Goal: Task Accomplishment & Management: Use online tool/utility

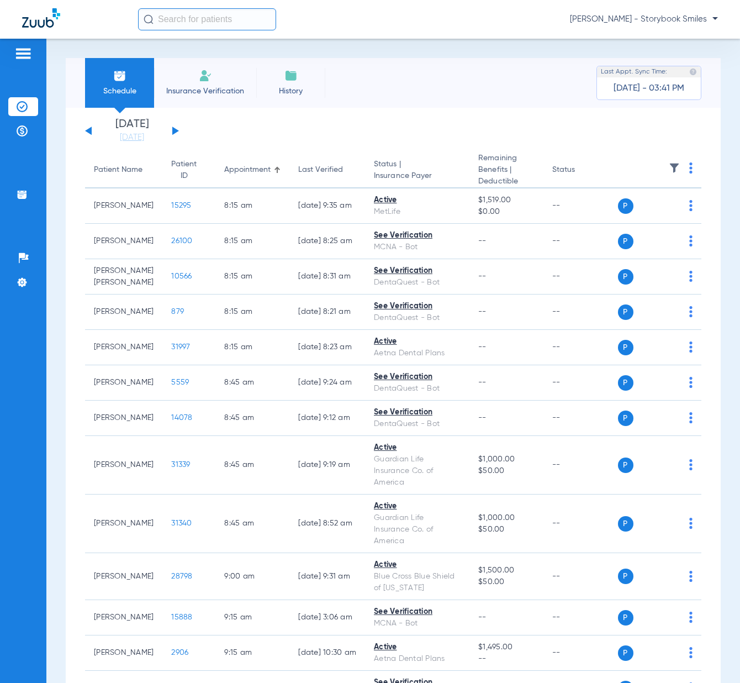
click at [234, 14] on input "text" at bounding box center [207, 19] width 138 height 22
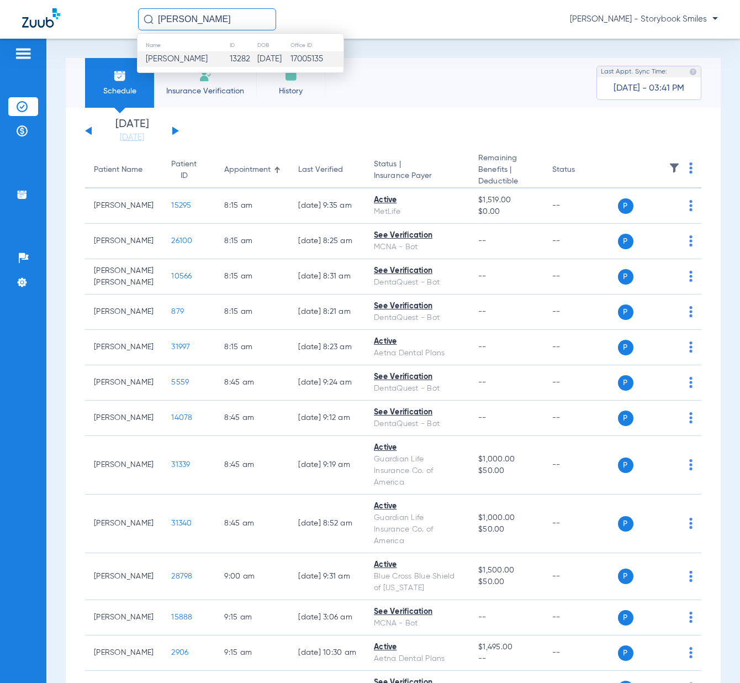
type input "[PERSON_NAME]"
click at [229, 55] on td "13282" at bounding box center [243, 58] width 28 height 15
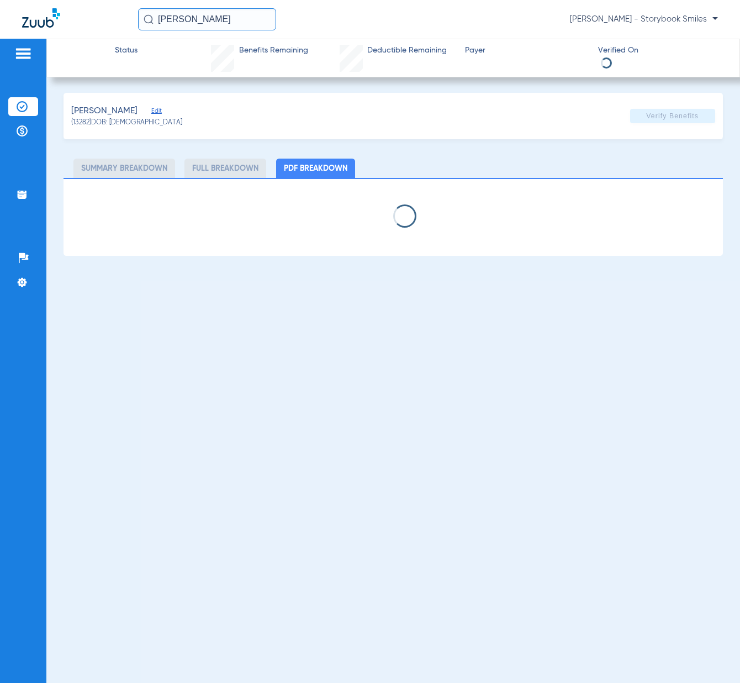
select select "page-width"
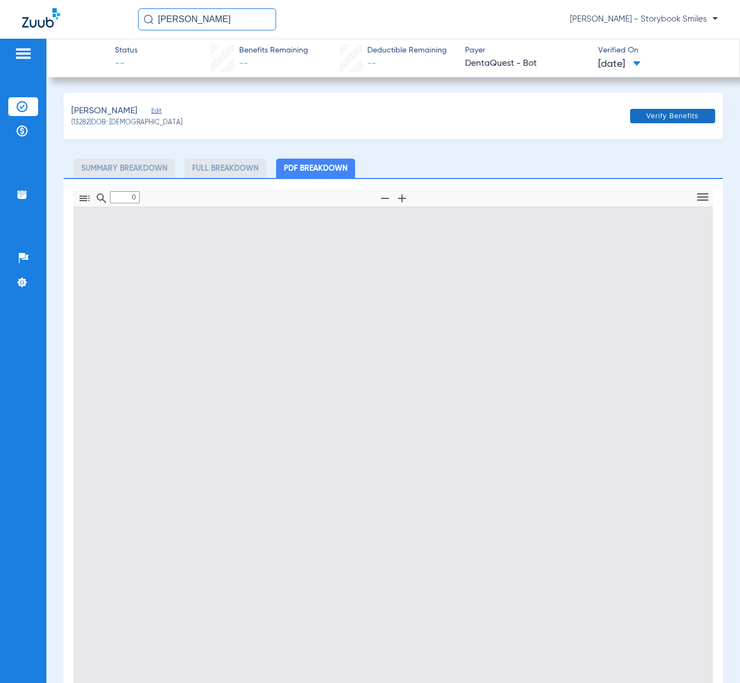
type input "1"
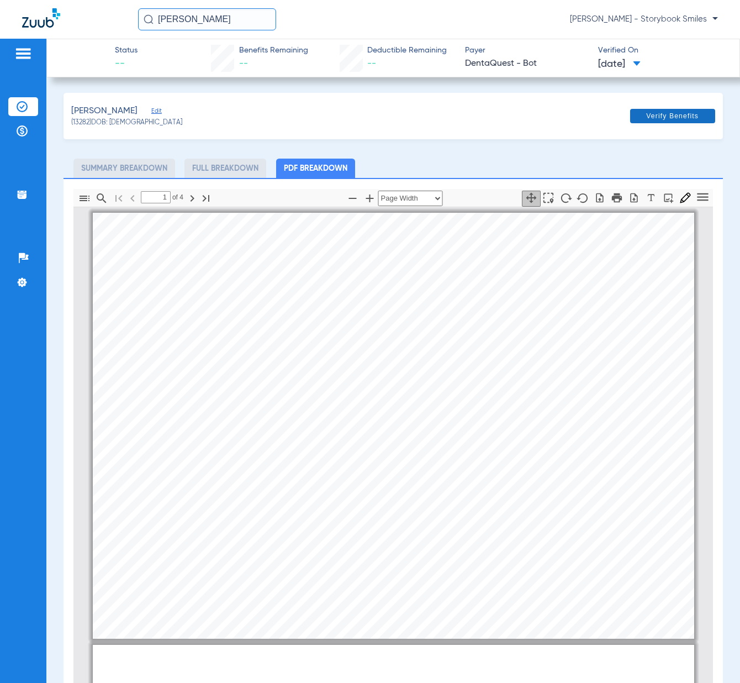
click at [671, 119] on span "Verify Benefits" at bounding box center [672, 116] width 52 height 9
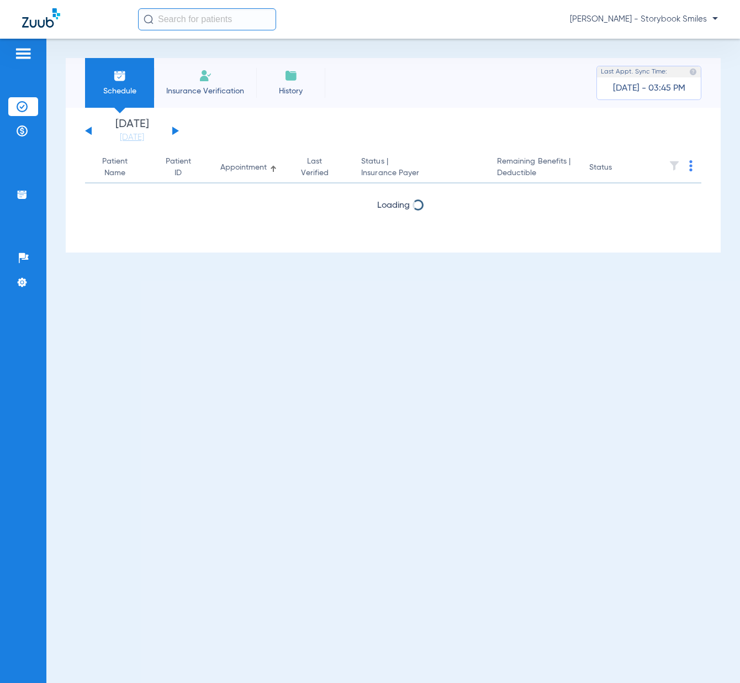
click at [187, 25] on input "text" at bounding box center [207, 19] width 138 height 22
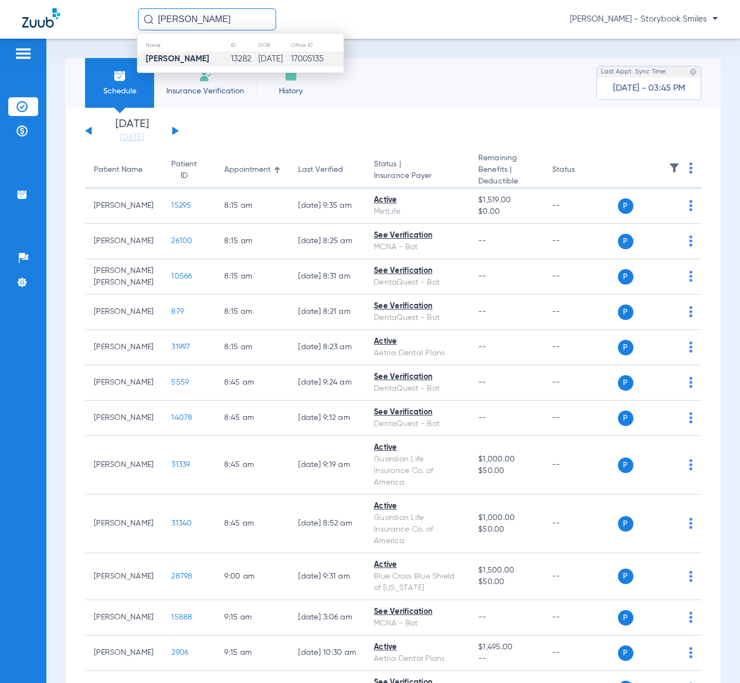
type input "[PERSON_NAME]"
click at [169, 61] on strong "[PERSON_NAME]" at bounding box center [178, 59] width 64 height 8
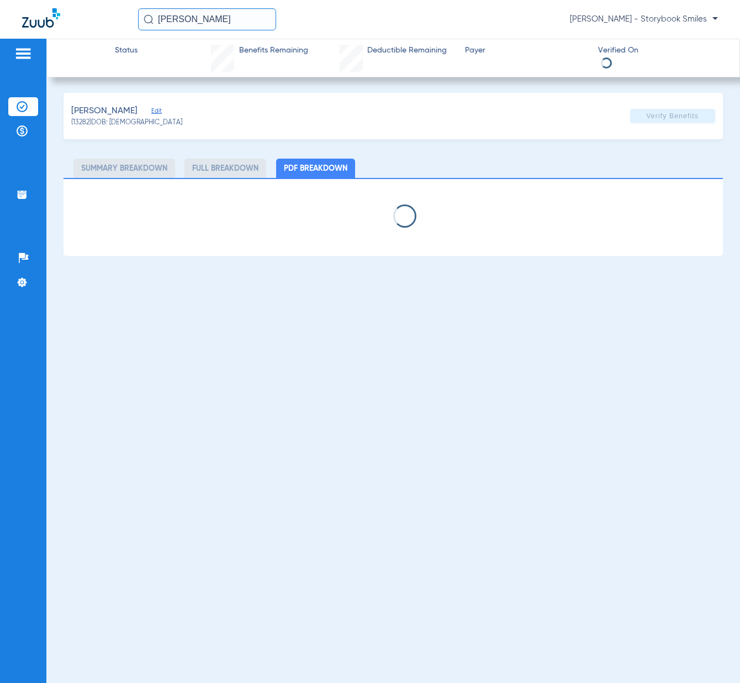
select select "page-width"
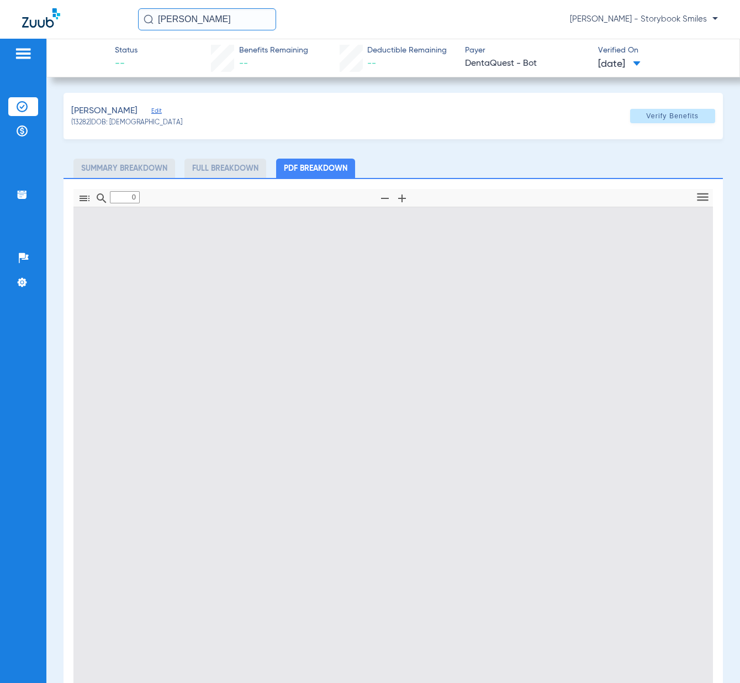
type input "1"
